Goal: Use online tool/utility: Utilize a website feature to perform a specific function

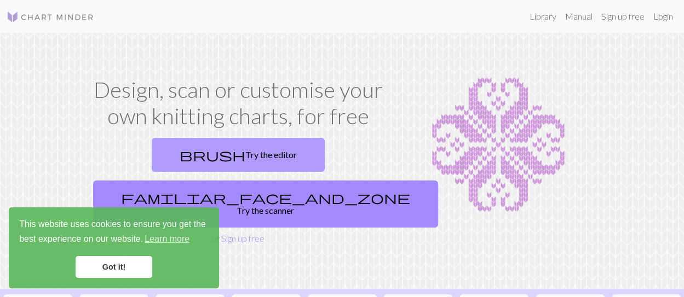
click at [152, 151] on link "brush Try the editor" at bounding box center [238, 155] width 173 height 34
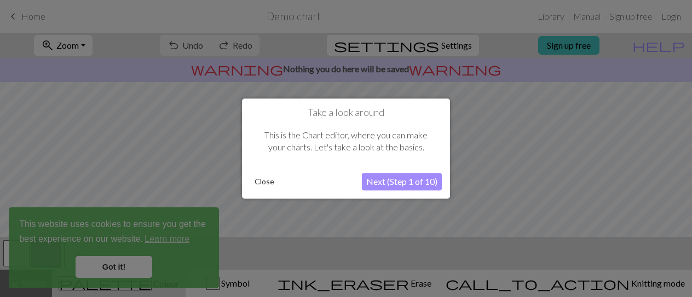
click at [386, 182] on button "Next (Step 1 of 10)" at bounding box center [402, 182] width 80 height 18
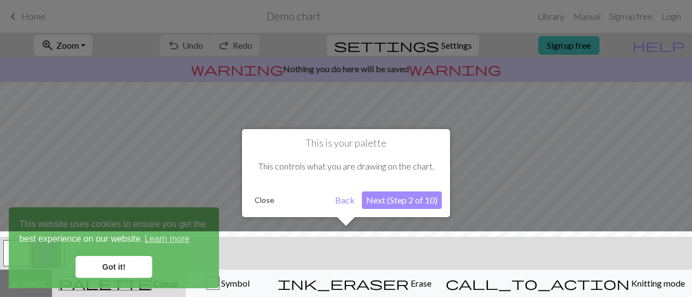
click at [120, 266] on div at bounding box center [346, 267] width 703 height 71
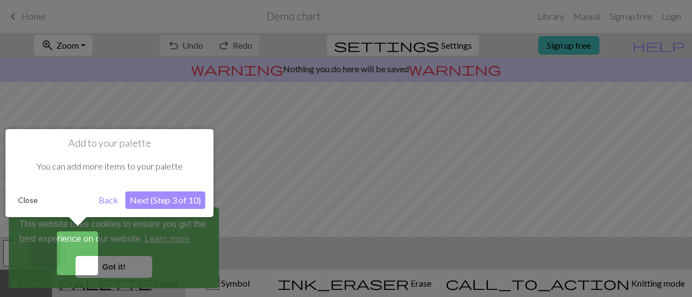
click at [151, 198] on button "Next (Step 3 of 10)" at bounding box center [165, 201] width 80 height 18
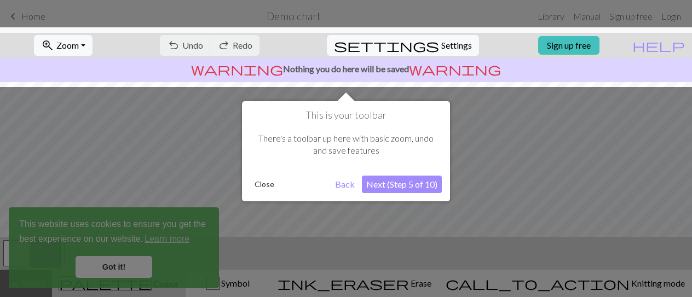
click at [391, 188] on button "Next (Step 5 of 10)" at bounding box center [402, 185] width 80 height 18
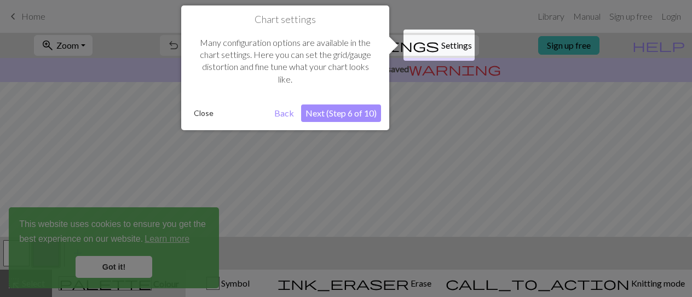
click at [364, 112] on button "Next (Step 6 of 10)" at bounding box center [341, 114] width 80 height 18
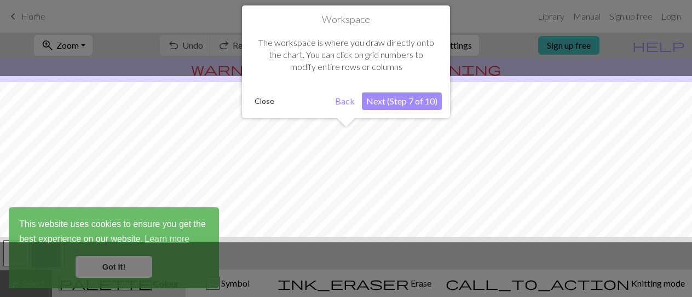
scroll to position [65, 0]
click at [382, 100] on button "Next (Step 7 of 10)" at bounding box center [402, 102] width 80 height 18
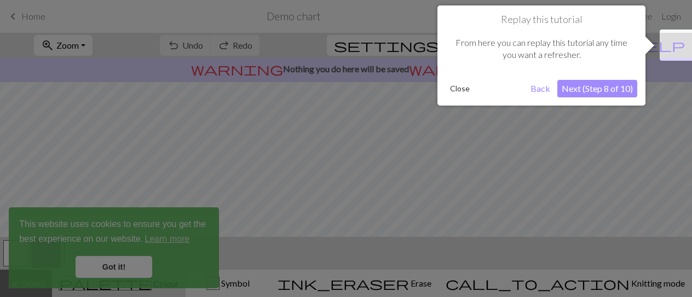
click at [601, 90] on button "Next (Step 8 of 10)" at bounding box center [597, 89] width 80 height 18
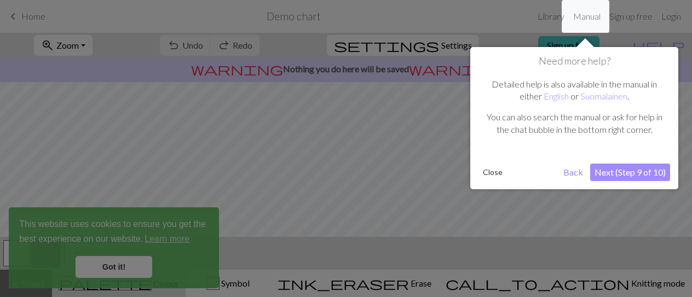
click at [623, 171] on button "Next (Step 9 of 10)" at bounding box center [630, 173] width 80 height 18
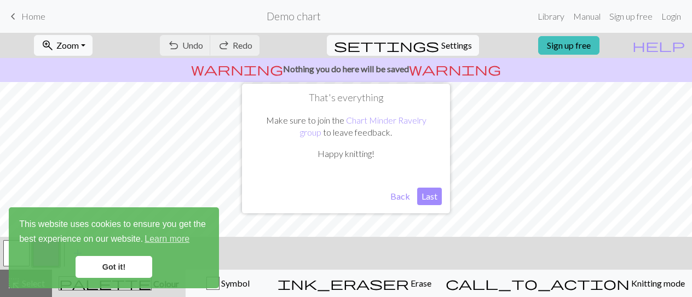
click at [427, 197] on button "Last" at bounding box center [429, 197] width 25 height 18
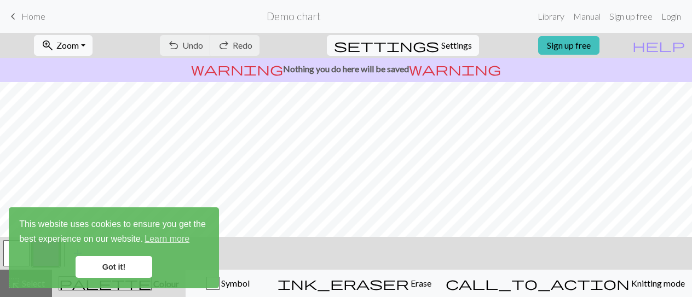
click at [134, 269] on link "Got it!" at bounding box center [114, 267] width 77 height 22
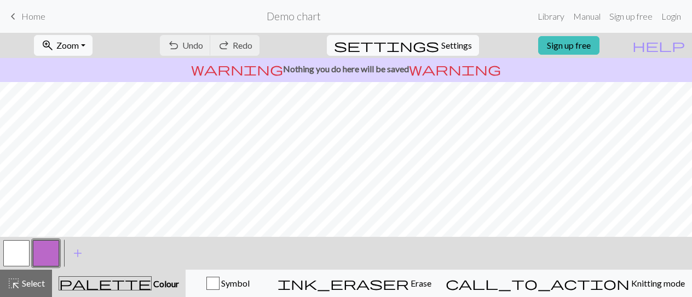
scroll to position [88, 0]
click at [24, 249] on button "button" at bounding box center [16, 253] width 26 height 26
click at [78, 252] on span "add" at bounding box center [77, 253] width 13 height 15
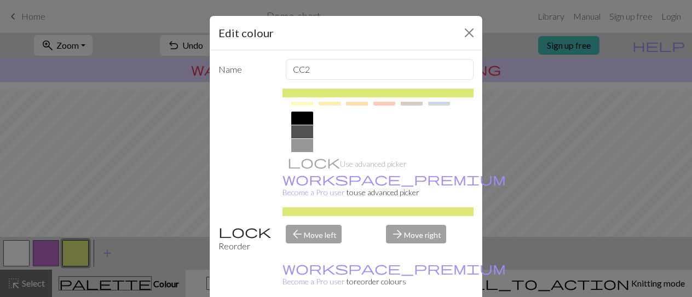
scroll to position [205, 0]
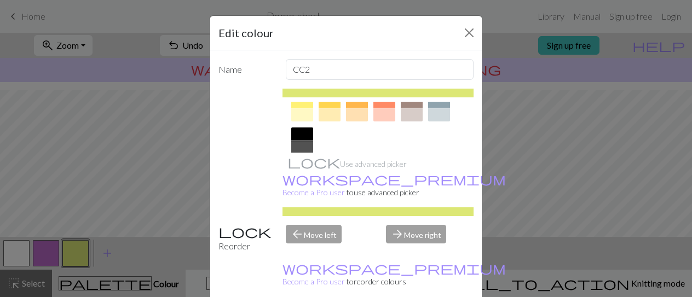
click at [291, 134] on div at bounding box center [302, 134] width 22 height 13
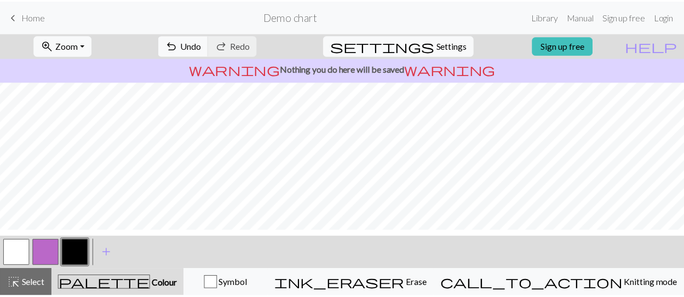
scroll to position [0, 0]
